Goal: Task Accomplishment & Management: Use online tool/utility

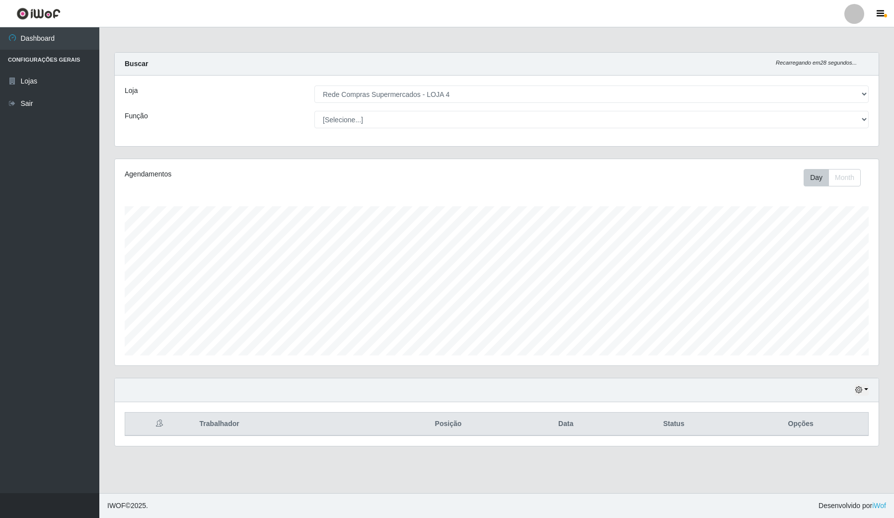
select select "159"
click at [862, 390] on icon "button" at bounding box center [859, 389] width 7 height 7
click at [838, 292] on button "Hoje" at bounding box center [829, 289] width 79 height 21
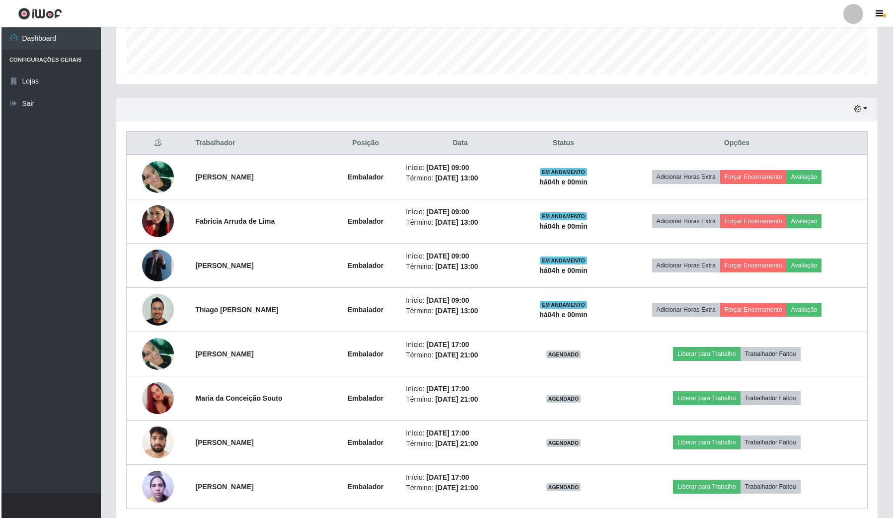
scroll to position [259, 0]
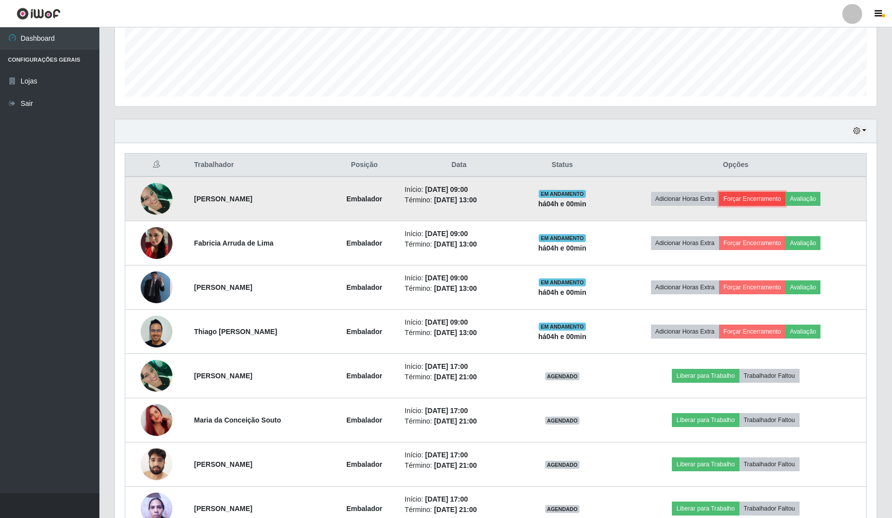
click at [772, 198] on button "Forçar Encerramento" at bounding box center [752, 199] width 67 height 14
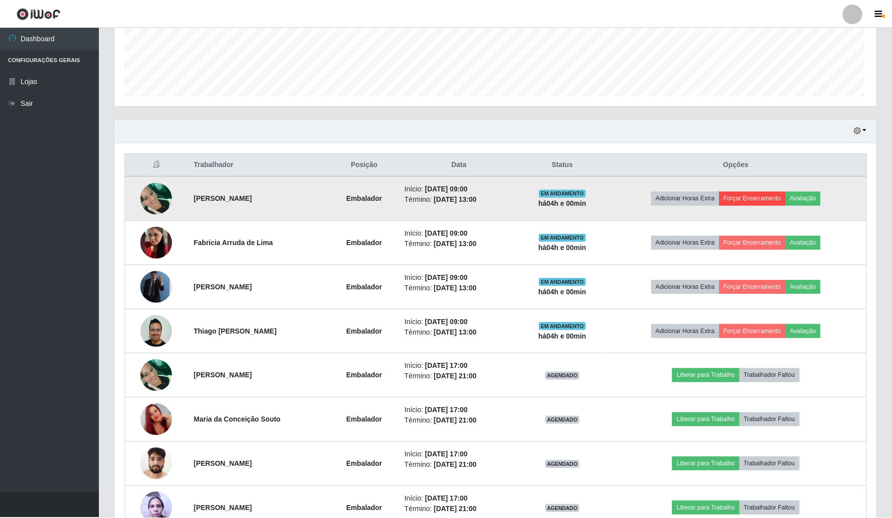
scroll to position [207, 754]
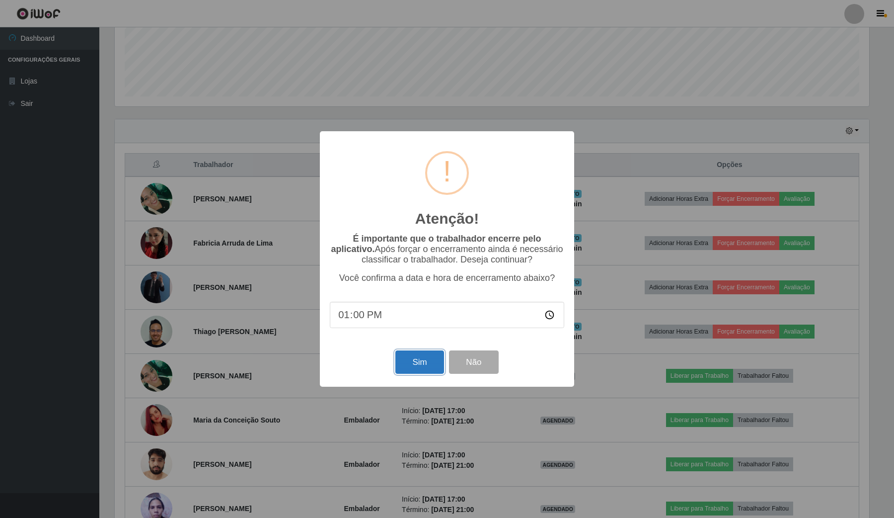
click at [432, 358] on button "Sim" at bounding box center [420, 361] width 48 height 23
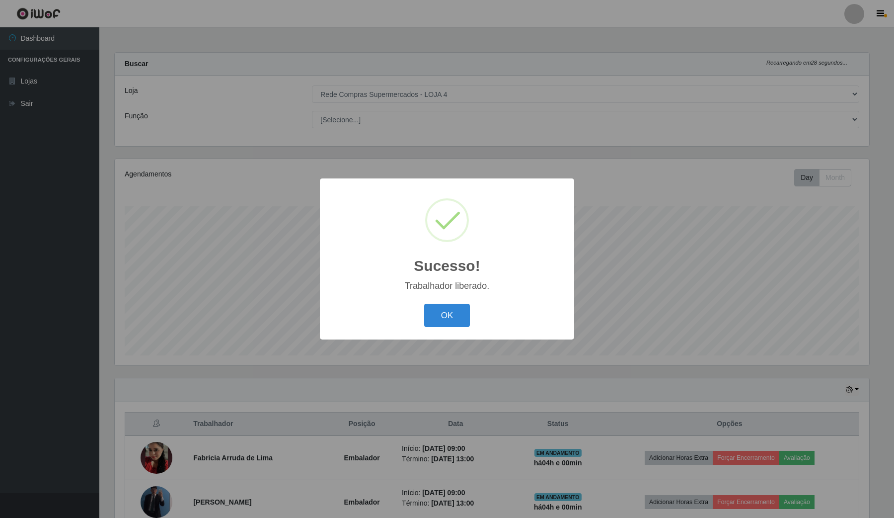
click at [422, 317] on div "OK Cancel" at bounding box center [447, 315] width 235 height 28
click at [479, 302] on div "OK Cancel" at bounding box center [447, 315] width 235 height 28
click at [444, 318] on button "OK" at bounding box center [447, 315] width 46 height 23
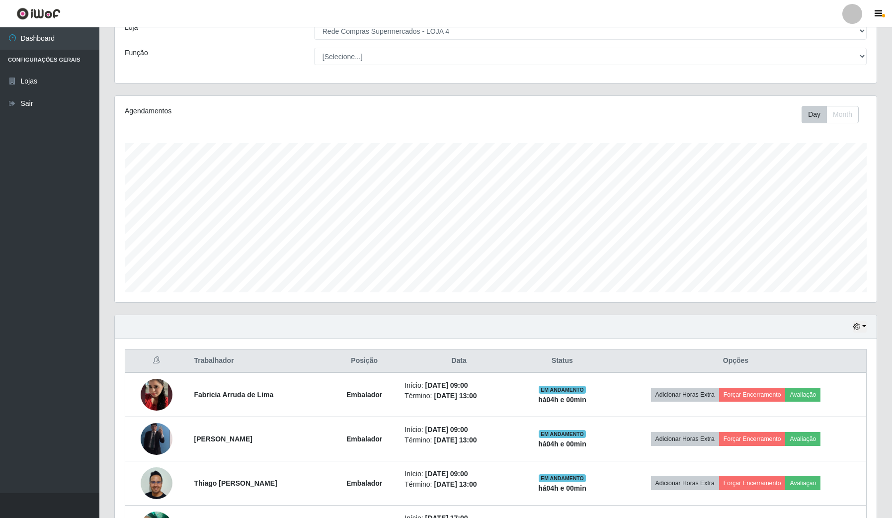
scroll to position [124, 0]
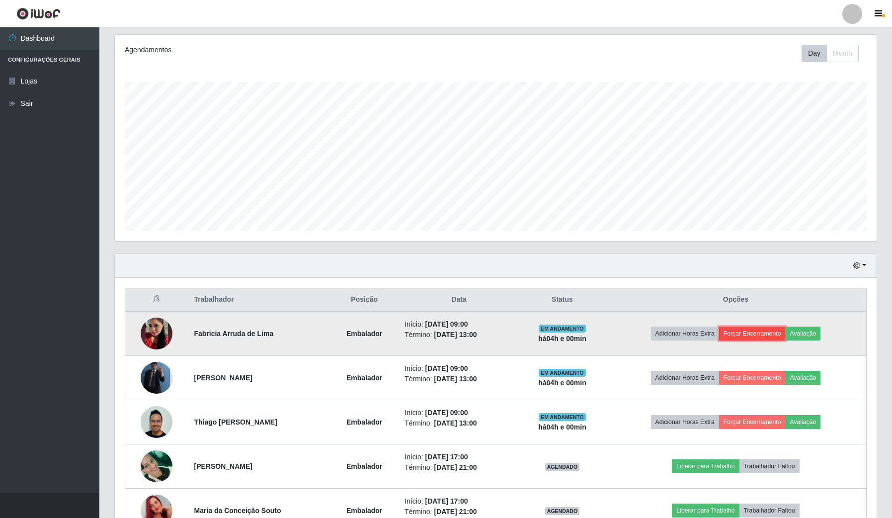
click at [762, 331] on button "Forçar Encerramento" at bounding box center [752, 333] width 67 height 14
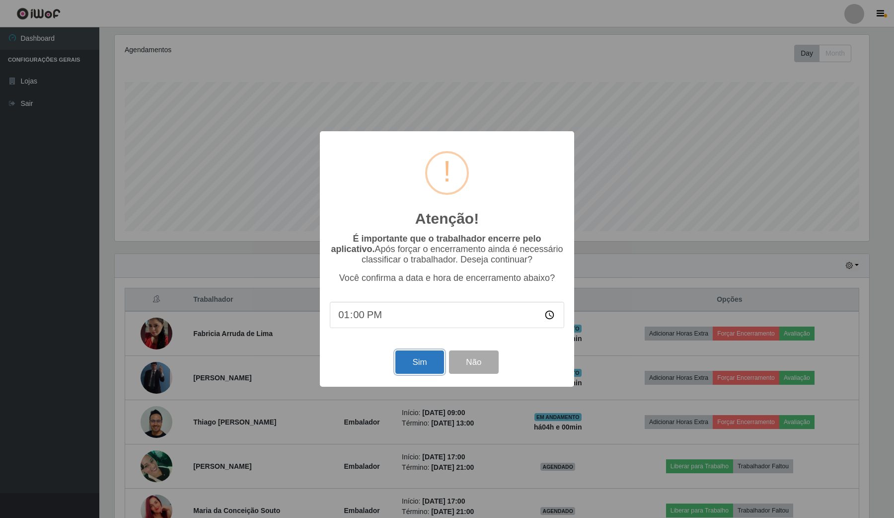
click at [411, 360] on button "Sim" at bounding box center [420, 361] width 48 height 23
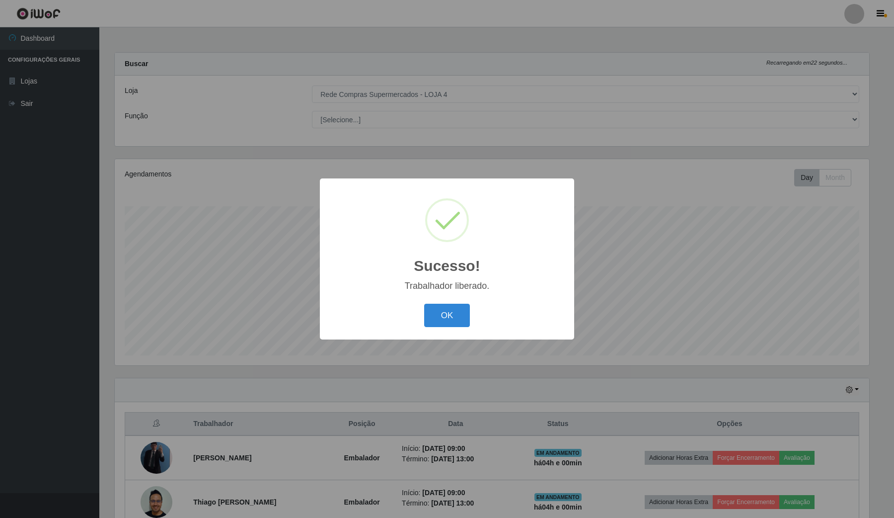
click at [435, 301] on div "Sucesso! × Trabalhador liberado. OK Cancel" at bounding box center [447, 258] width 254 height 161
click at [452, 317] on button "OK" at bounding box center [447, 315] width 46 height 23
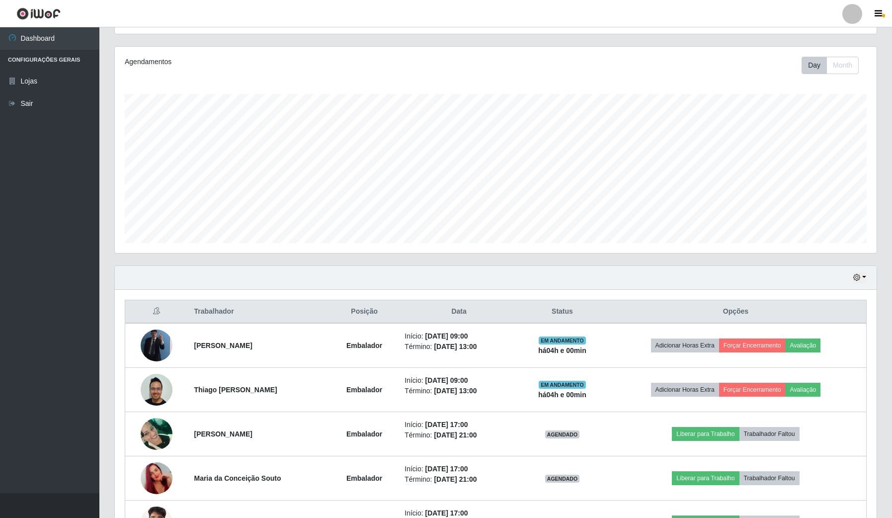
scroll to position [124, 0]
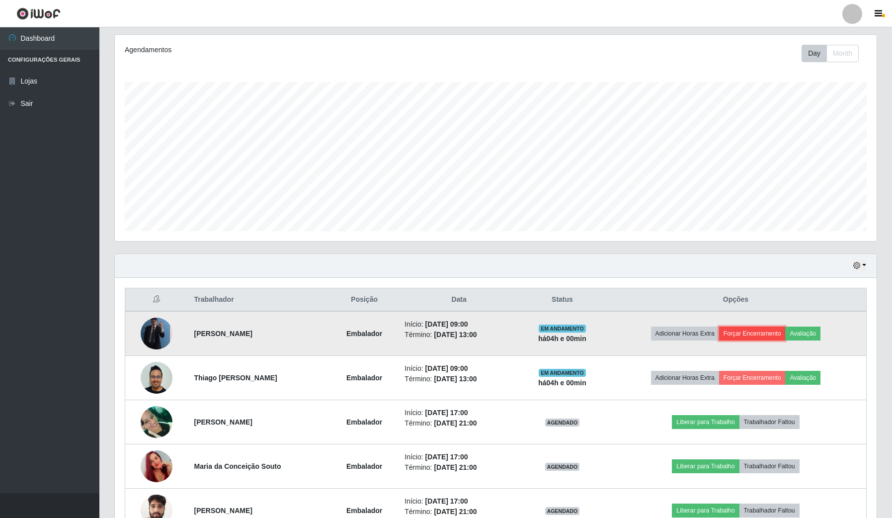
click at [768, 329] on button "Forçar Encerramento" at bounding box center [752, 333] width 67 height 14
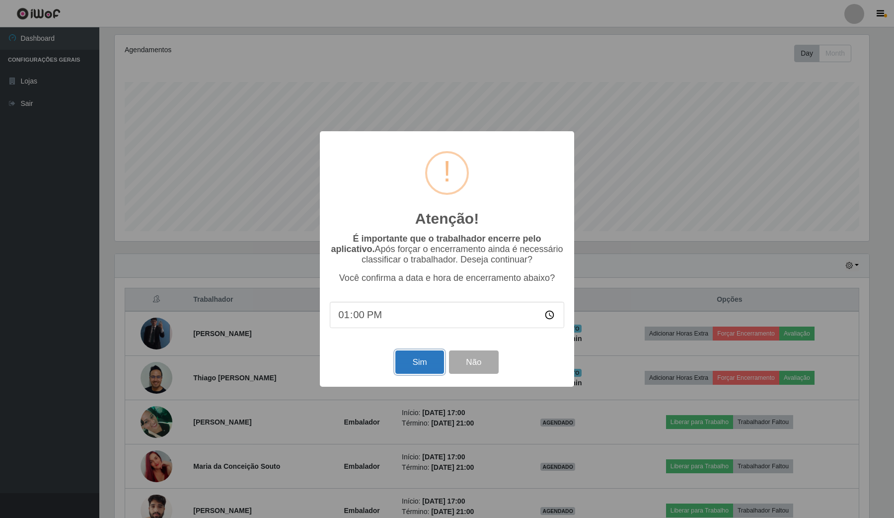
click at [405, 359] on button "Sim" at bounding box center [420, 361] width 48 height 23
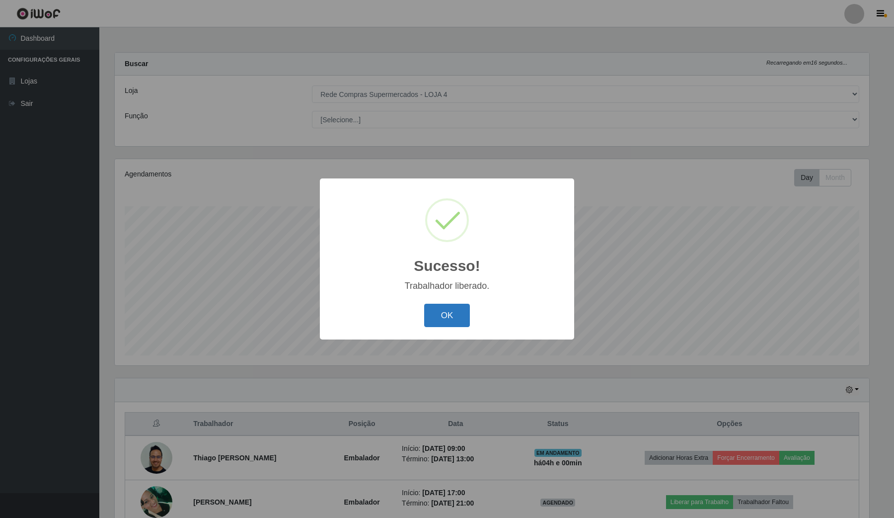
click at [452, 309] on button "OK" at bounding box center [447, 315] width 46 height 23
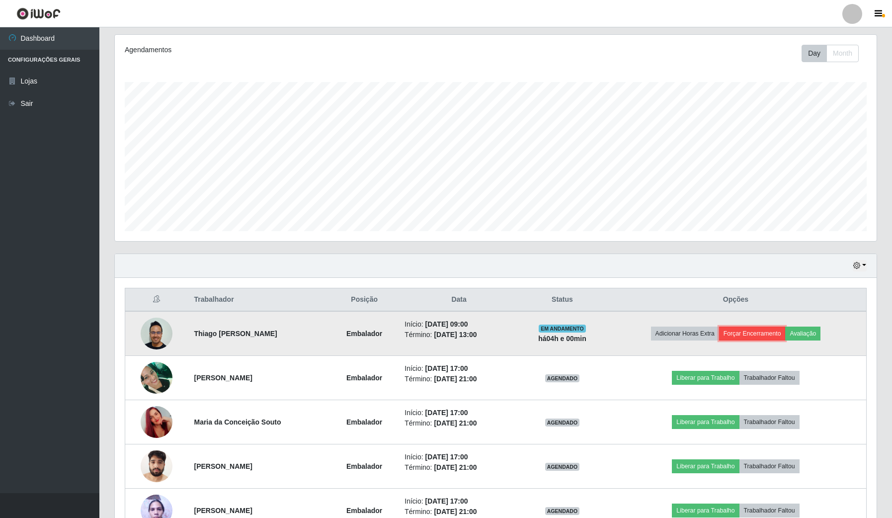
click at [758, 339] on button "Forçar Encerramento" at bounding box center [752, 333] width 67 height 14
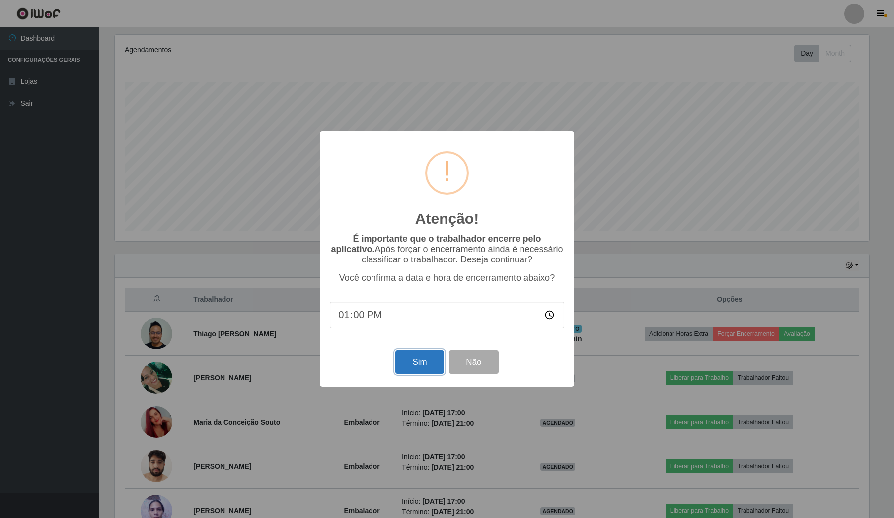
click at [412, 367] on button "Sim" at bounding box center [420, 361] width 48 height 23
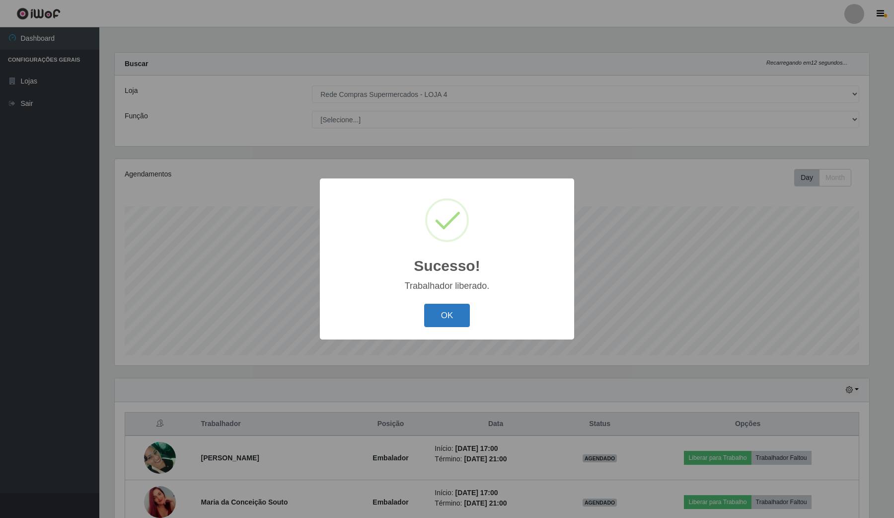
click at [462, 309] on button "OK" at bounding box center [447, 315] width 46 height 23
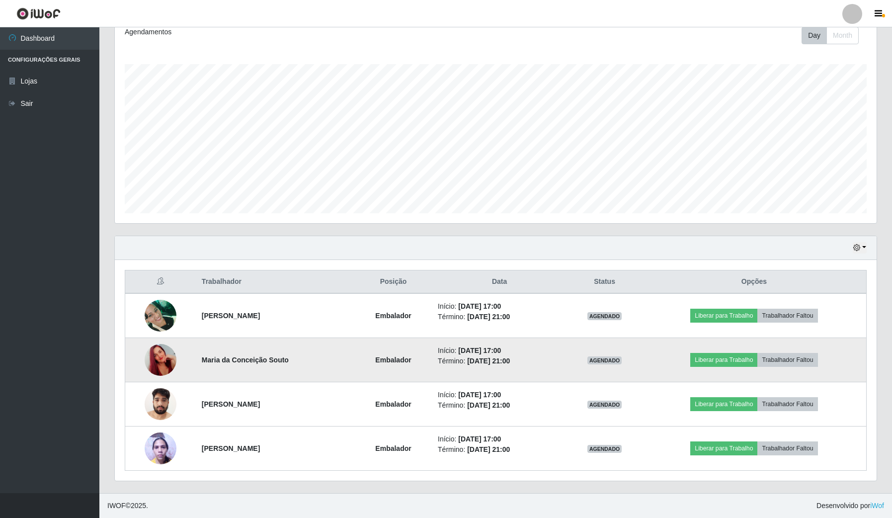
click at [161, 368] on img at bounding box center [161, 359] width 32 height 57
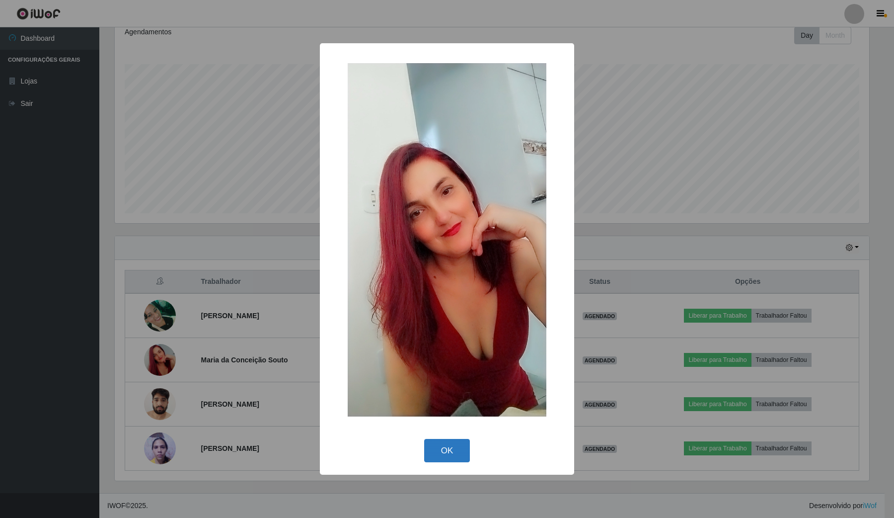
click at [435, 454] on button "OK" at bounding box center [447, 450] width 46 height 23
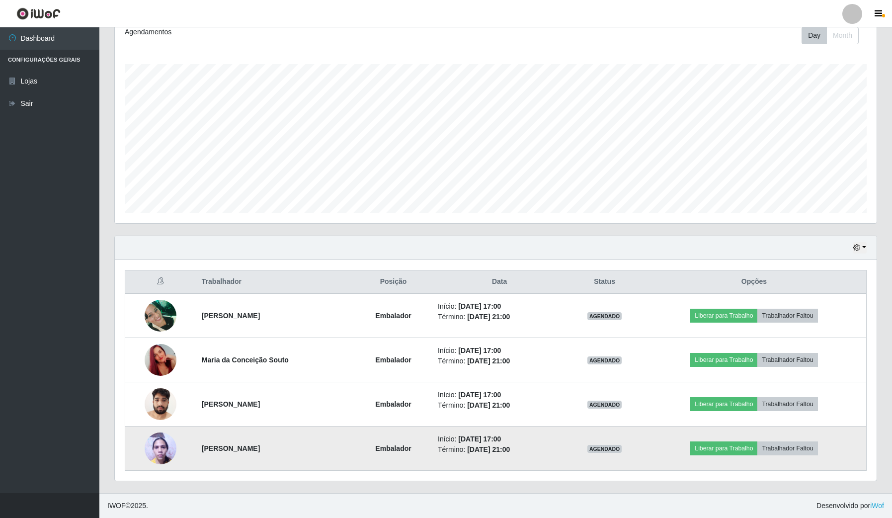
click at [156, 446] on img at bounding box center [161, 448] width 32 height 42
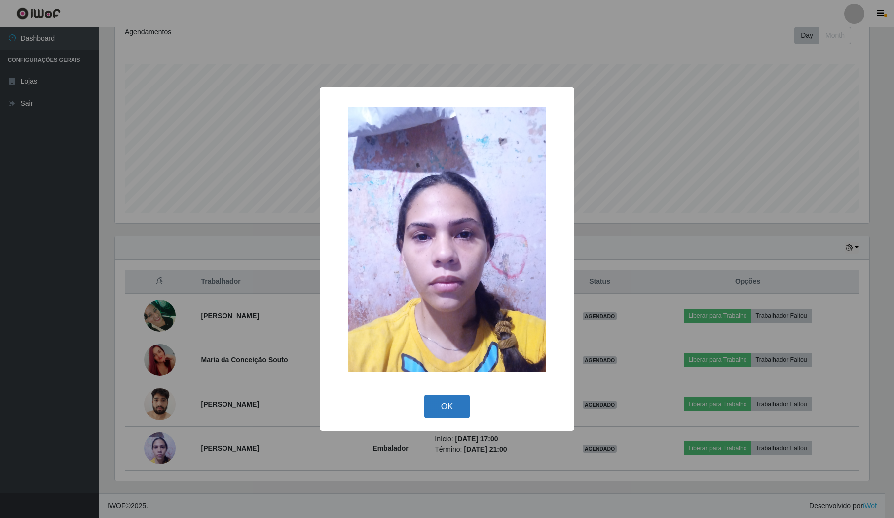
click at [460, 406] on button "OK" at bounding box center [447, 406] width 46 height 23
